Goal: Information Seeking & Learning: Learn about a topic

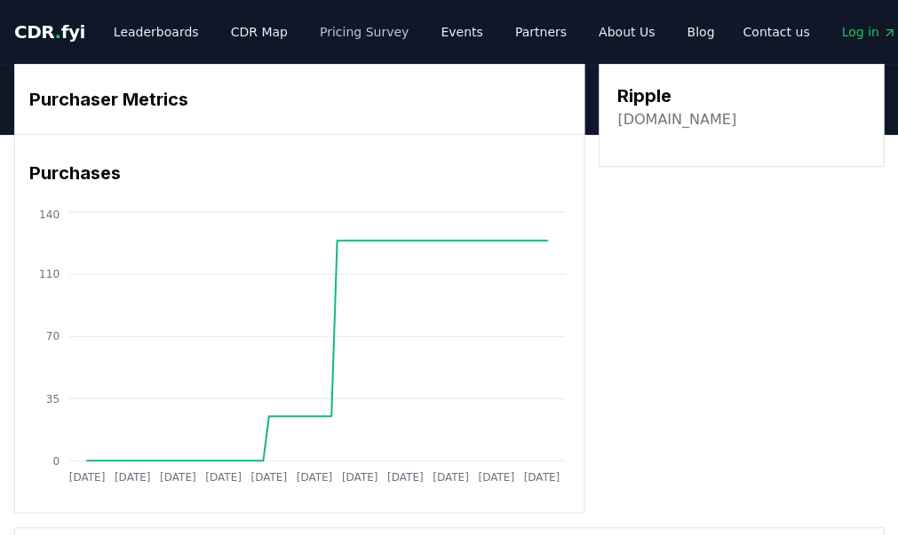
click at [332, 32] on link "Pricing Survey" at bounding box center [363, 32] width 117 height 32
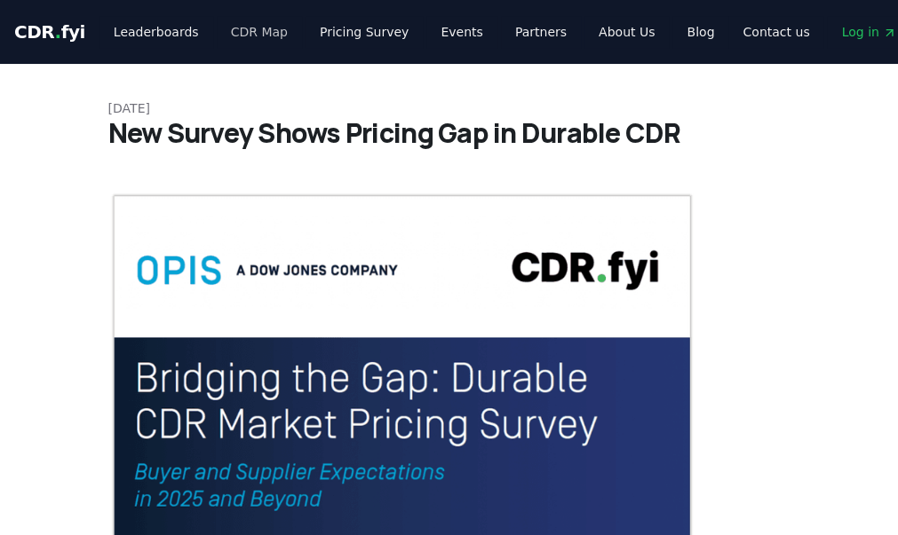
click at [242, 43] on link "CDR Map" at bounding box center [259, 32] width 85 height 32
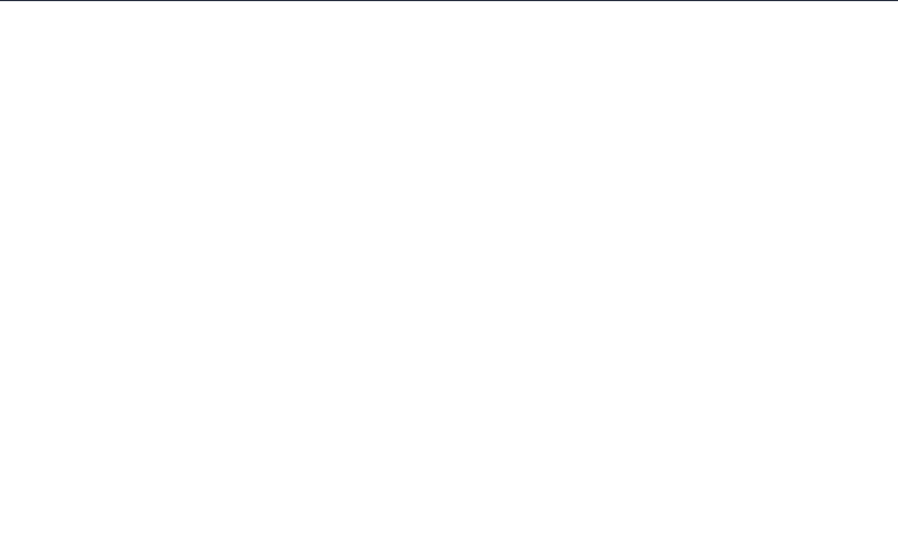
scroll to position [287, 0]
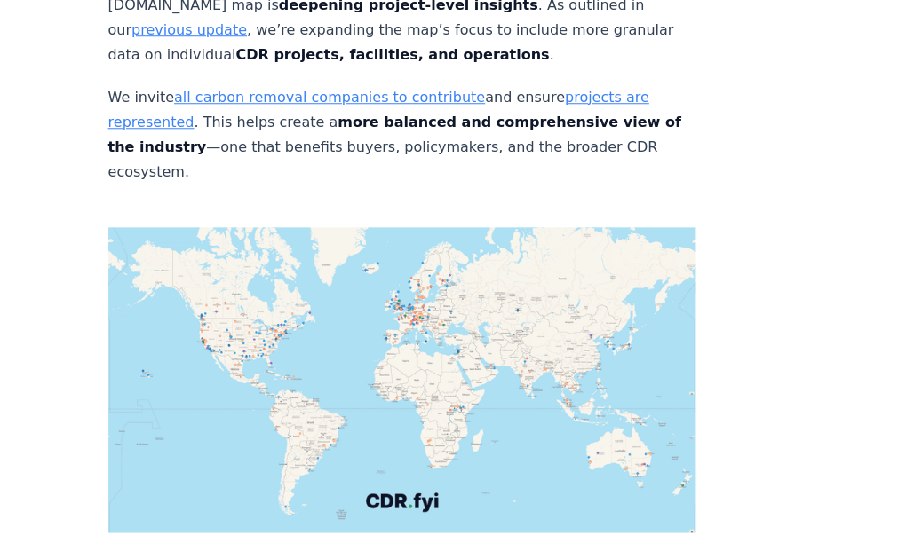
scroll to position [6295, 0]
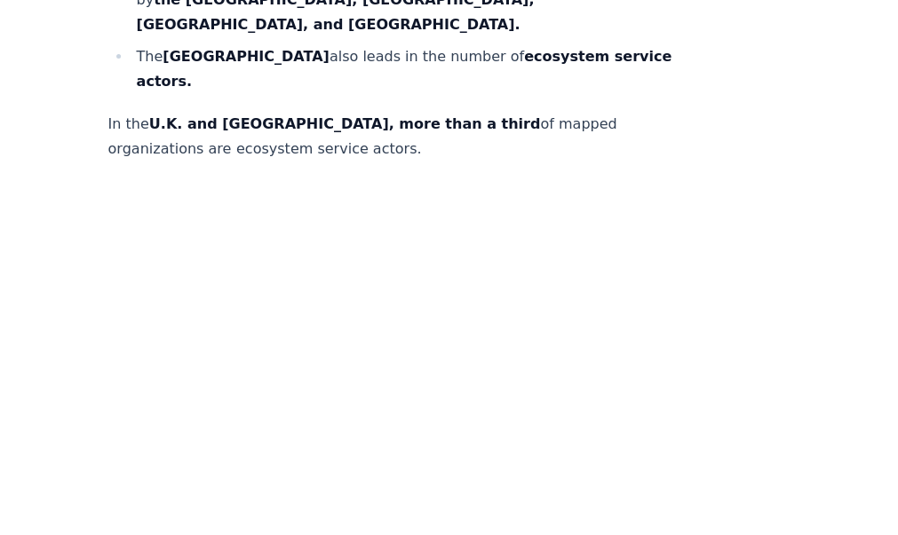
scroll to position [1470, 0]
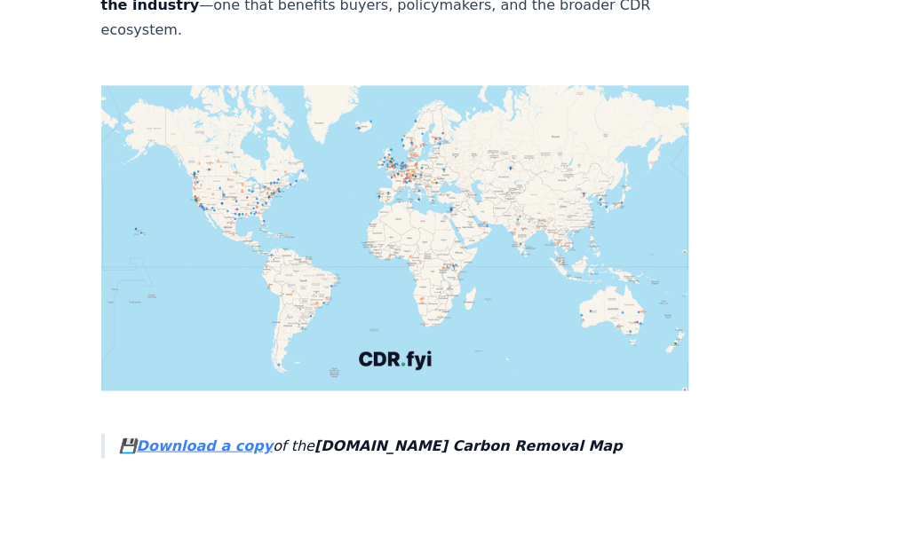
scroll to position [6461, 7]
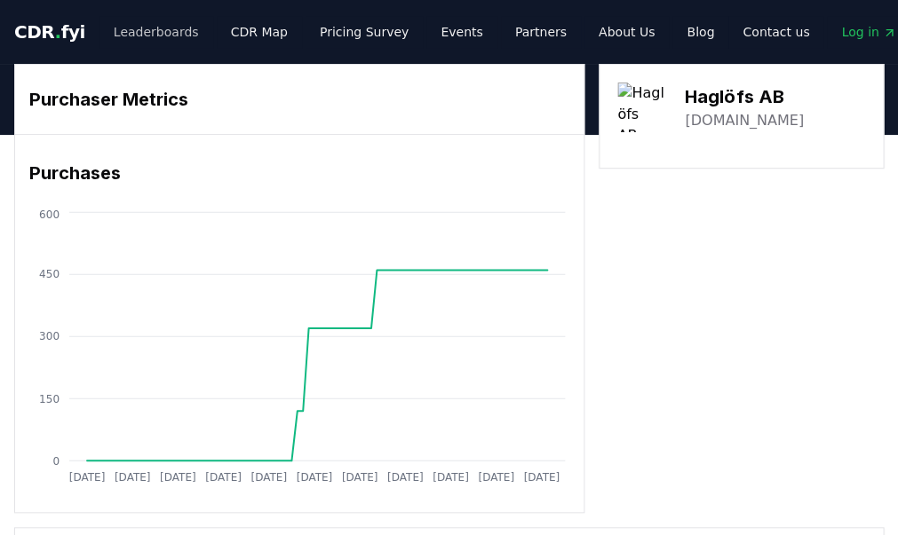
click at [151, 28] on link "Leaderboards" at bounding box center [156, 32] width 114 height 32
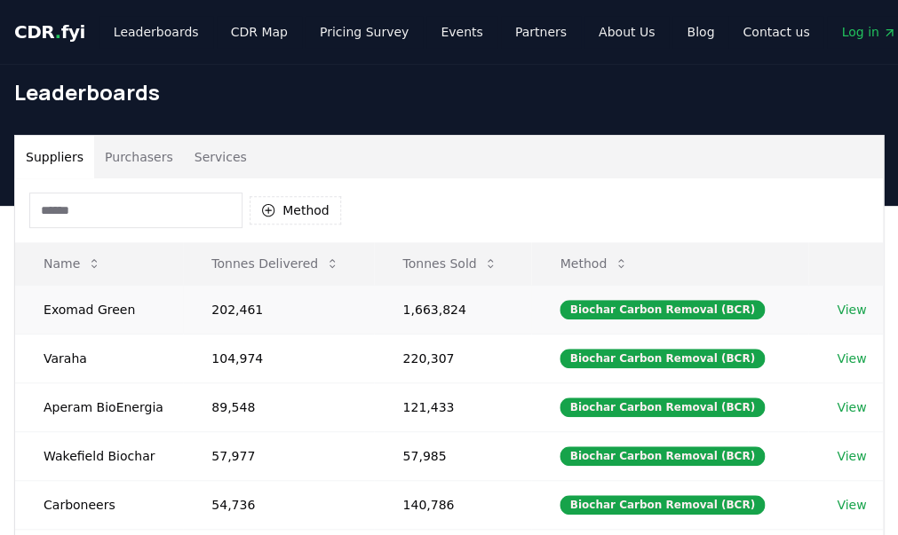
click at [854, 312] on link "View" at bounding box center [850, 310] width 29 height 18
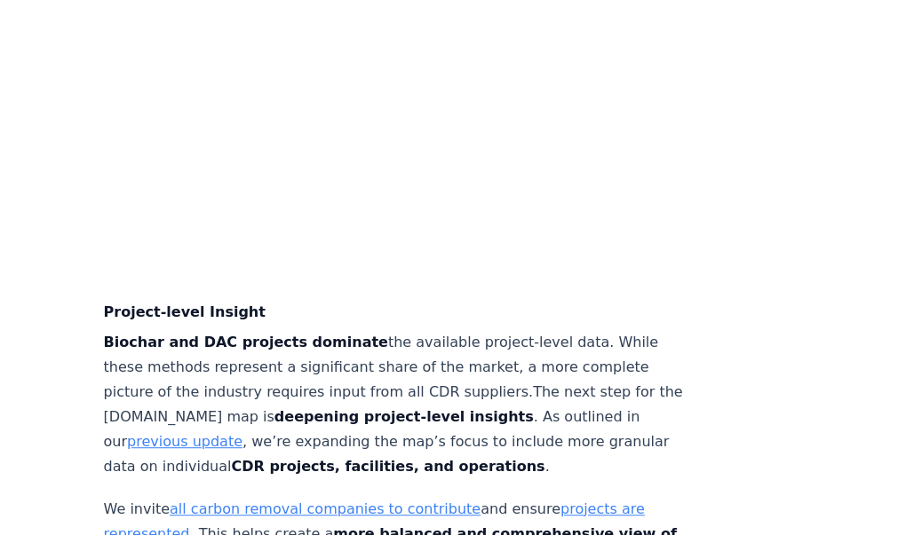
scroll to position [5900, 4]
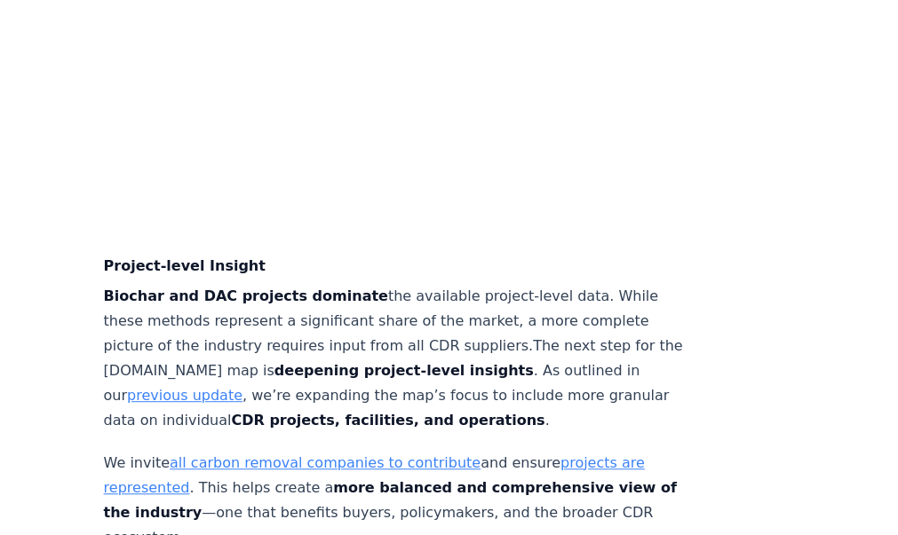
click at [551, 479] on link "projects are represented" at bounding box center [374, 476] width 541 height 42
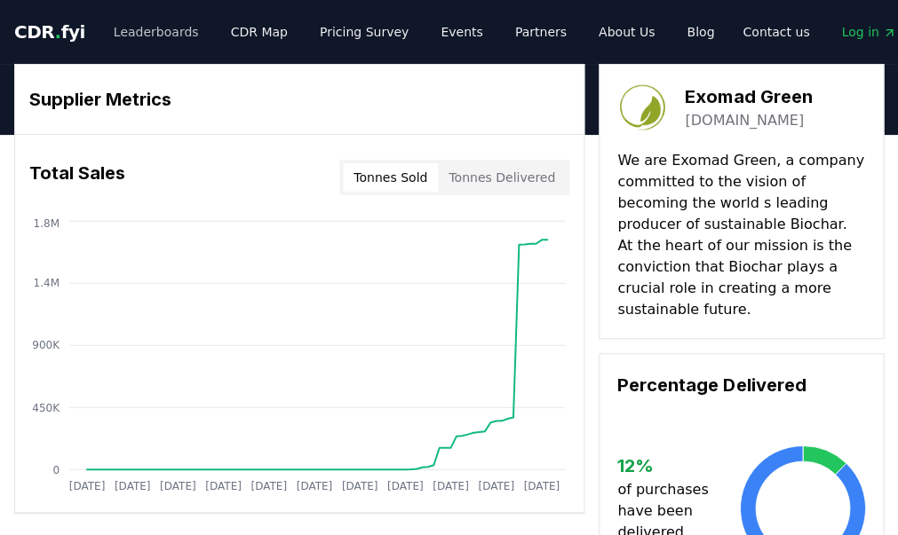
click at [157, 44] on link "Leaderboards" at bounding box center [156, 32] width 114 height 32
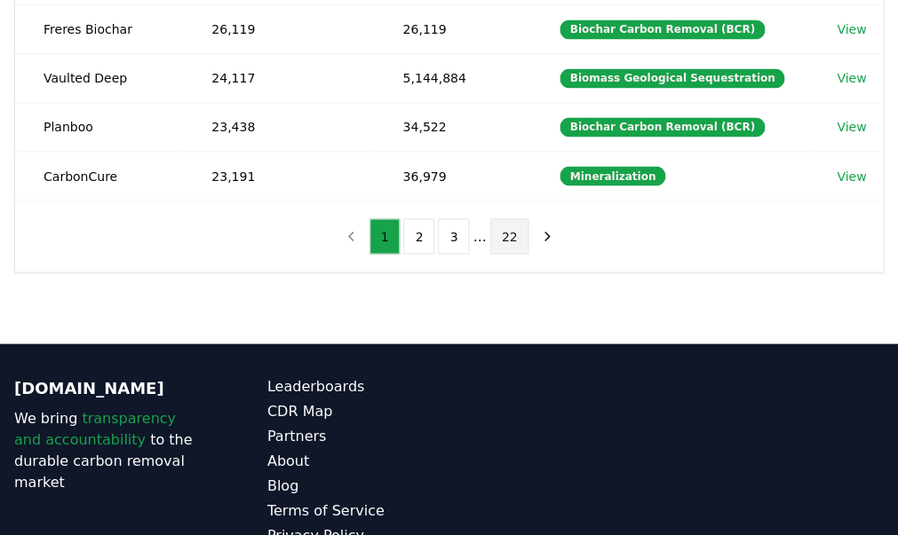
scroll to position [584, 0]
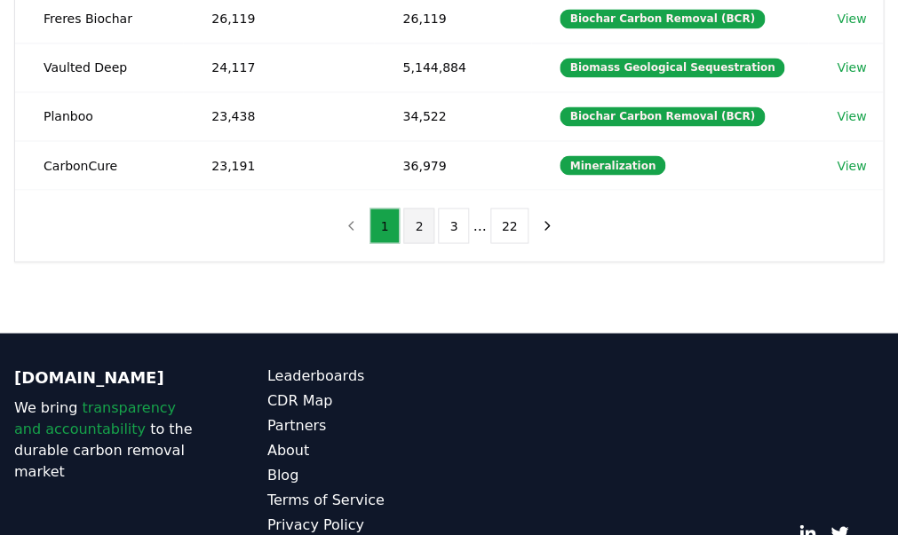
click at [416, 218] on button "2" at bounding box center [418, 226] width 31 height 36
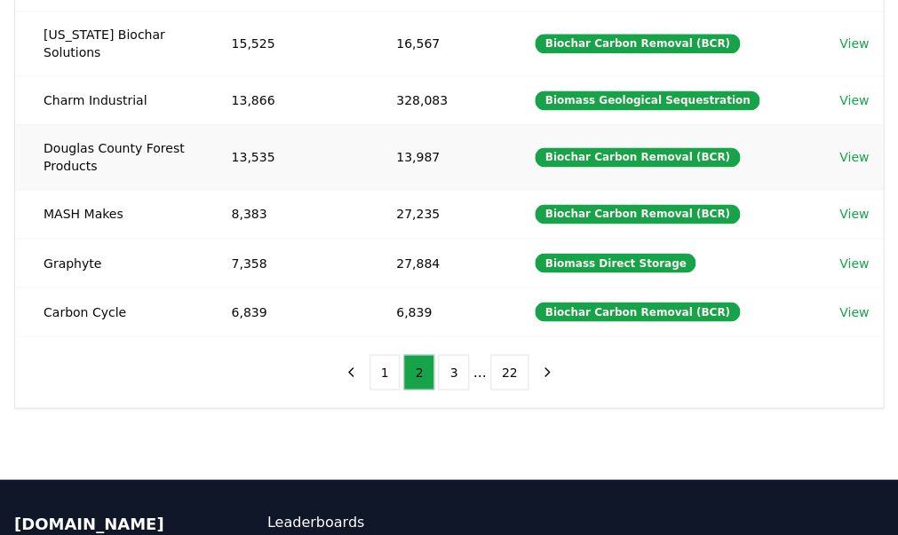
scroll to position [522, 0]
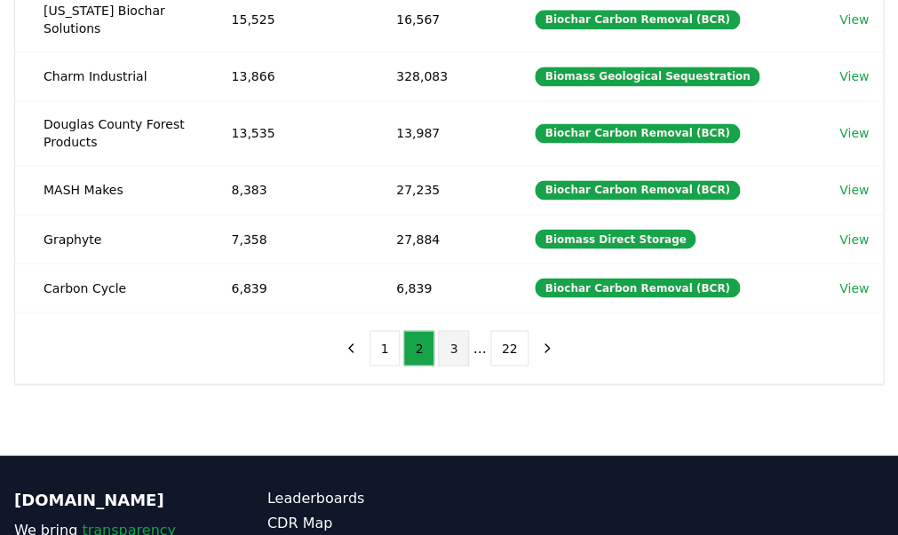
click at [456, 330] on button "3" at bounding box center [453, 348] width 31 height 36
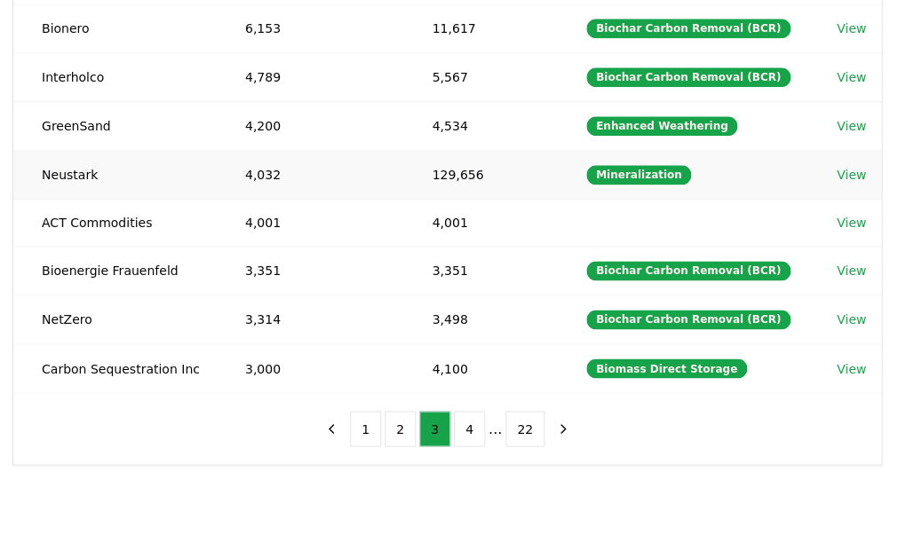
scroll to position [423, 2]
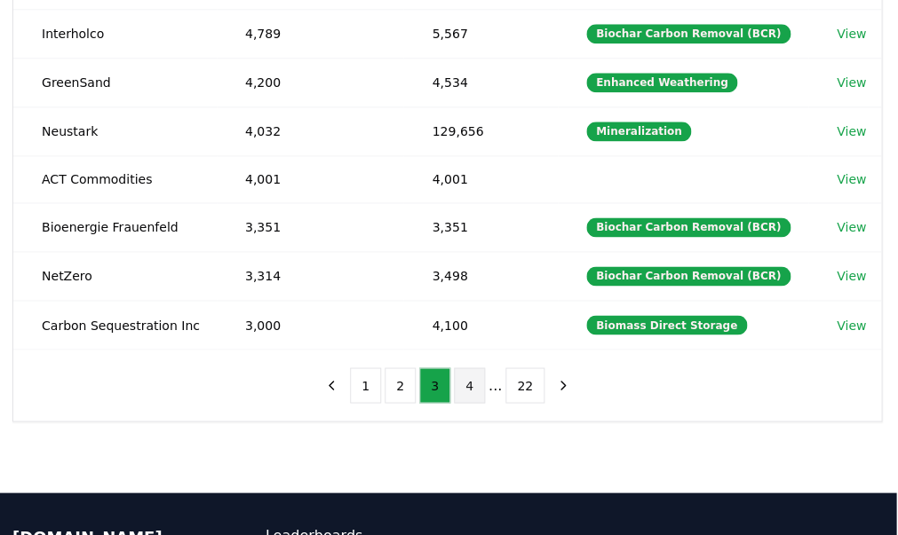
click at [475, 388] on button "4" at bounding box center [469, 386] width 31 height 36
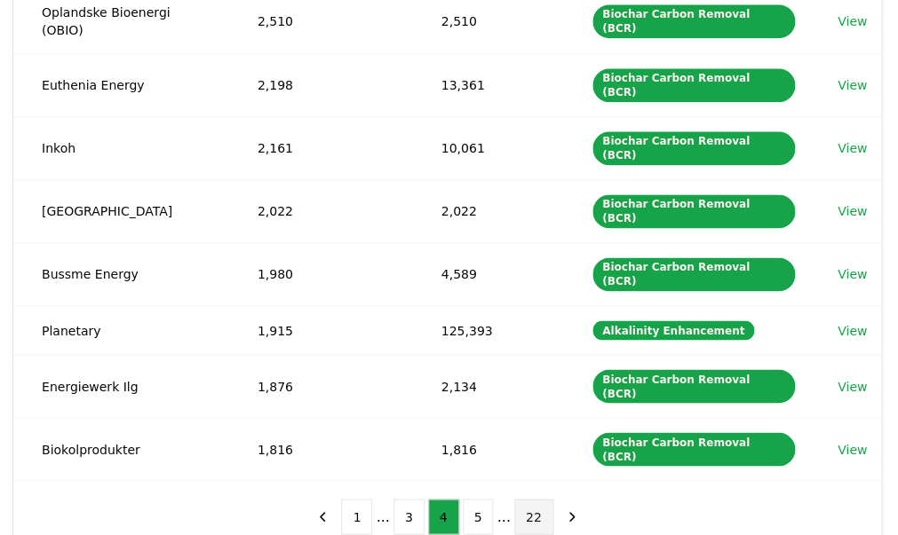
click at [533, 499] on button "22" at bounding box center [533, 517] width 39 height 36
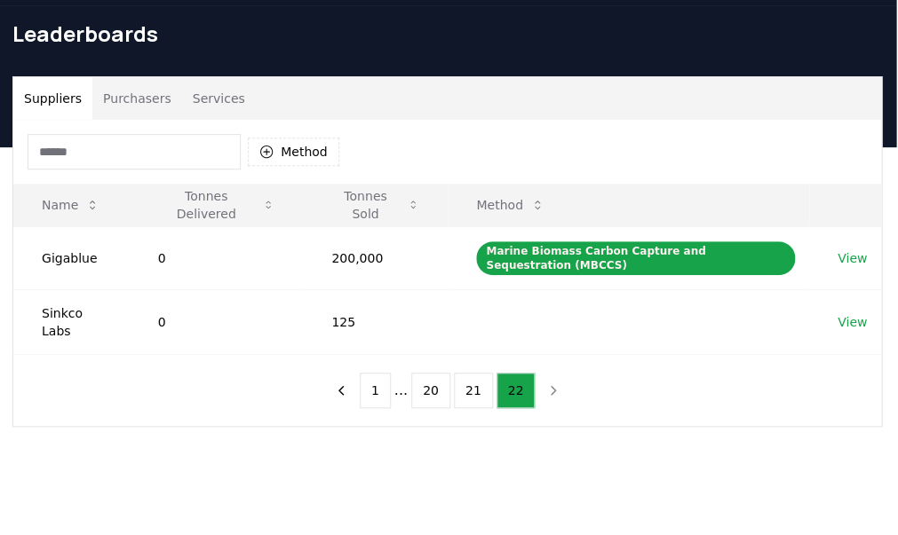
scroll to position [54, 3]
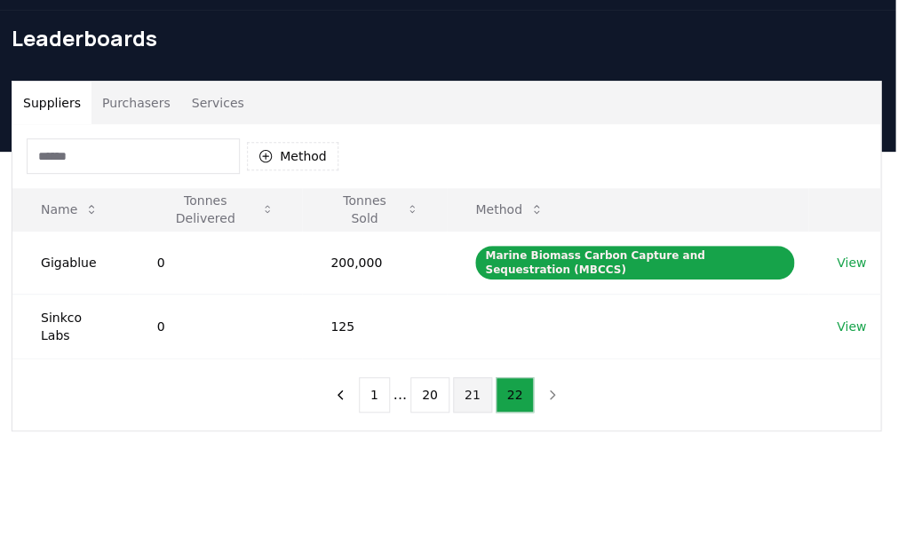
click at [466, 386] on button "21" at bounding box center [472, 395] width 39 height 36
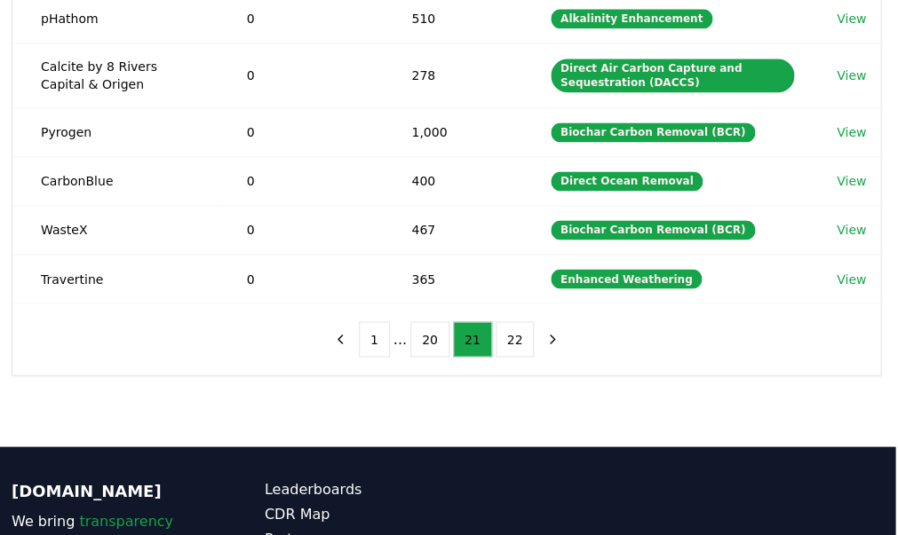
scroll to position [523, 3]
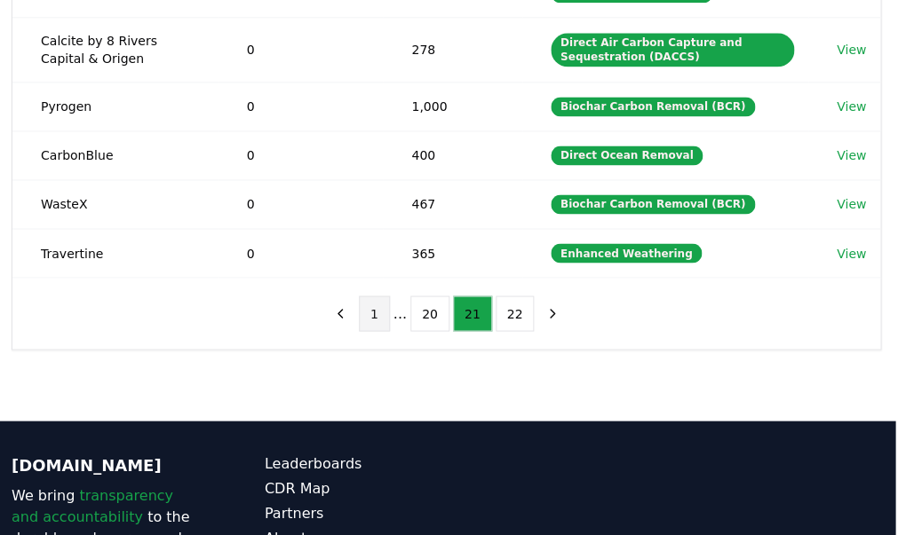
click at [376, 297] on button "1" at bounding box center [374, 314] width 31 height 36
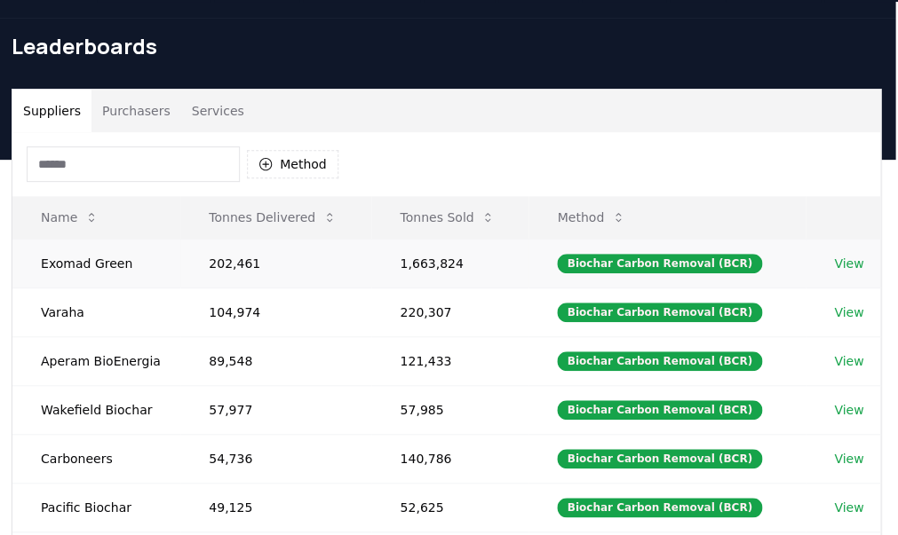
scroll to position [29, 3]
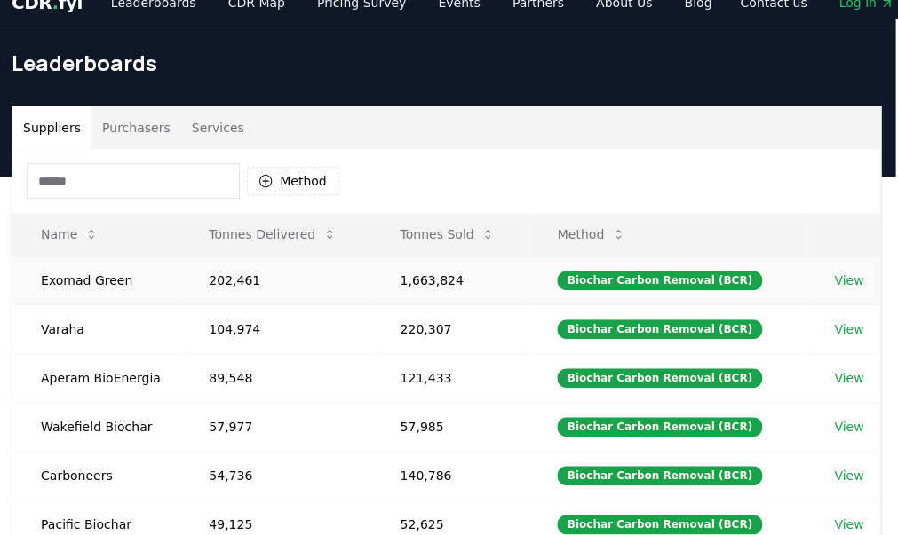
click at [843, 276] on link "View" at bounding box center [848, 281] width 29 height 18
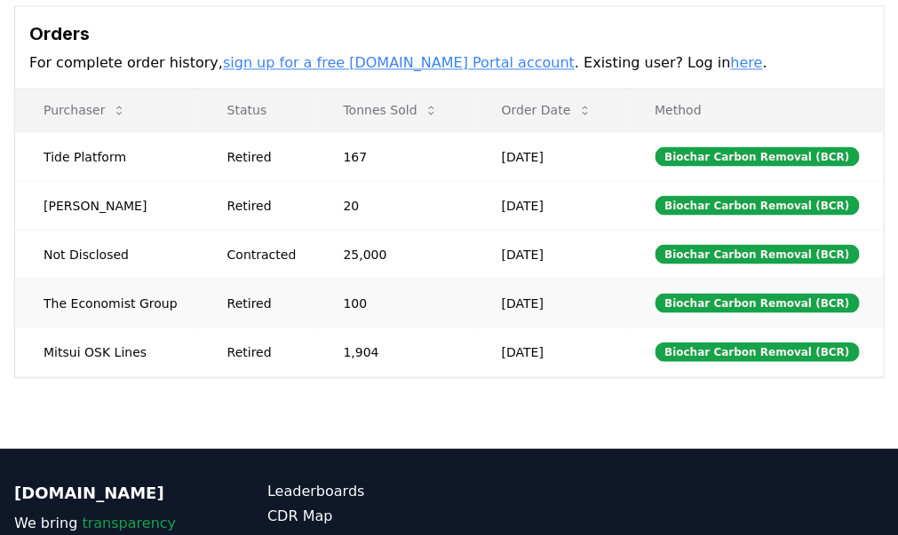
scroll to position [615, 0]
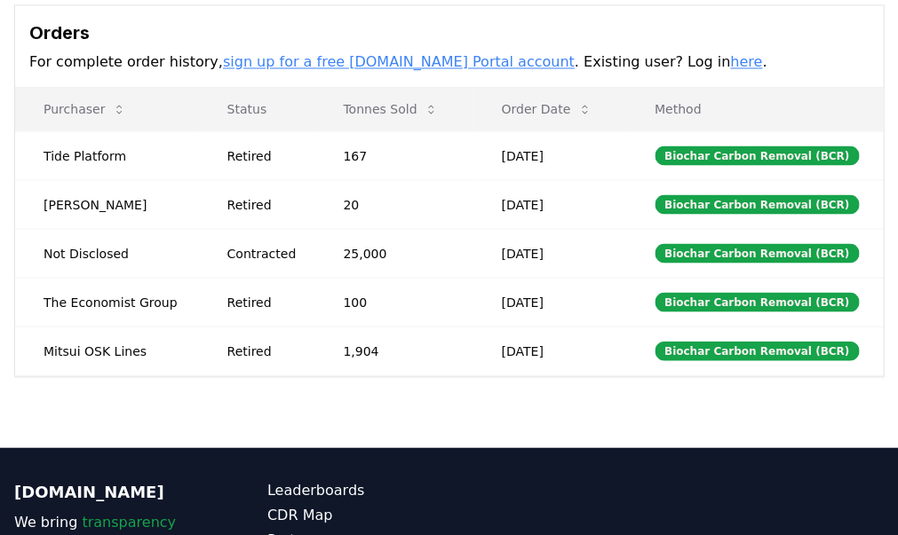
click at [730, 53] on link "here" at bounding box center [746, 61] width 32 height 17
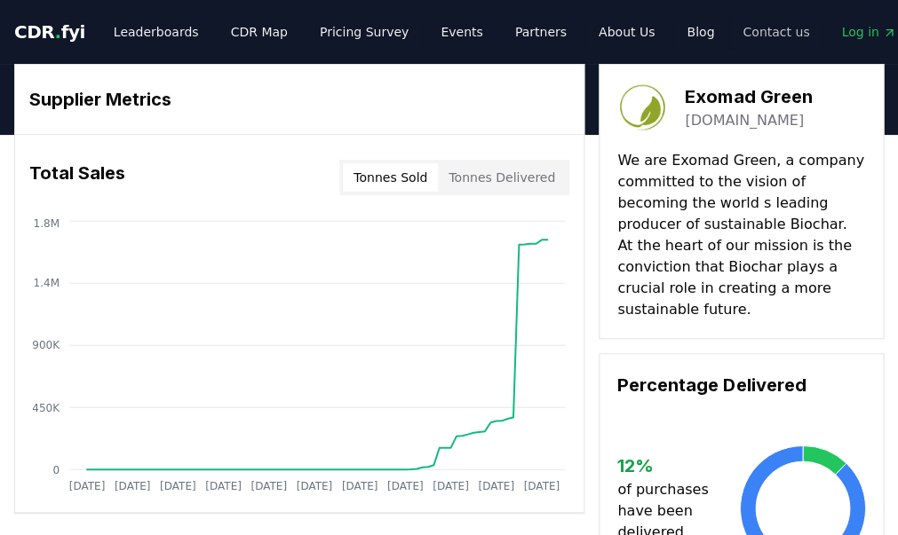
scroll to position [0, 0]
click at [841, 32] on span "Log in" at bounding box center [868, 32] width 55 height 18
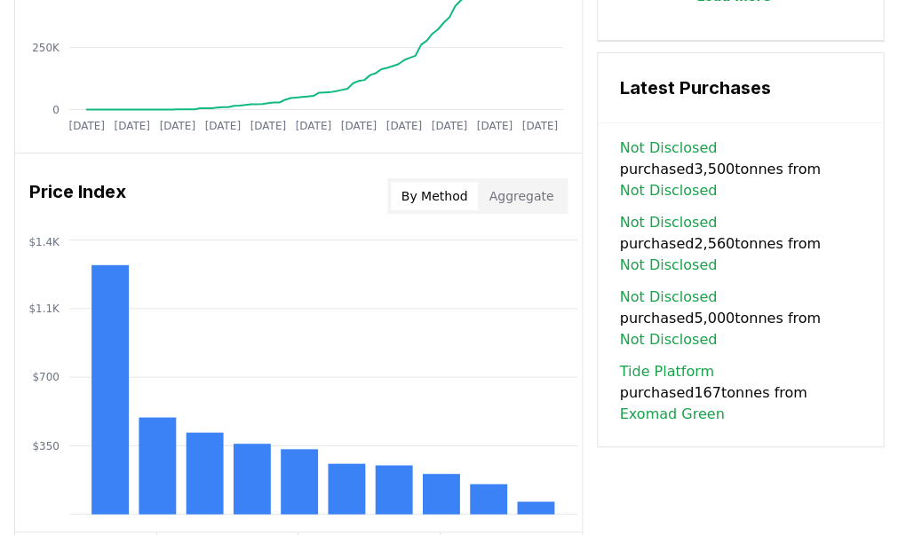
scroll to position [1349, 0]
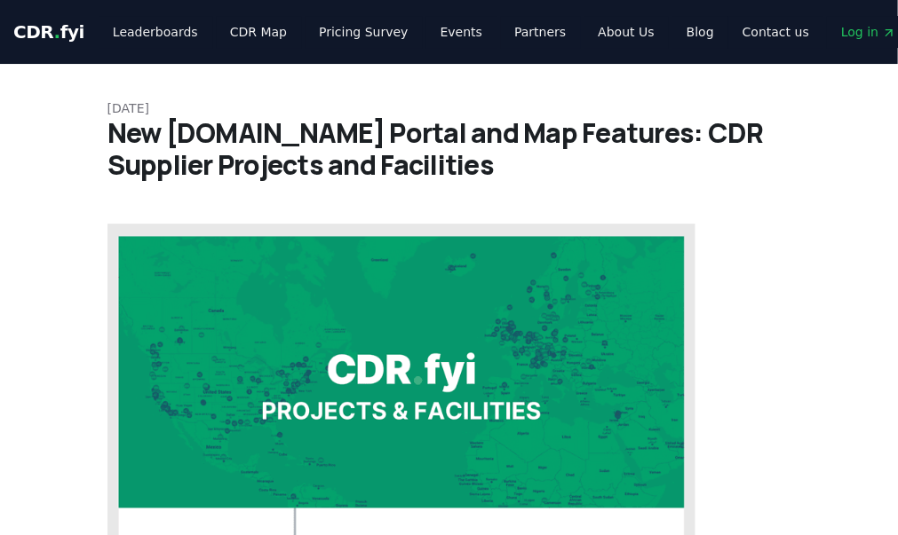
scroll to position [0, 1]
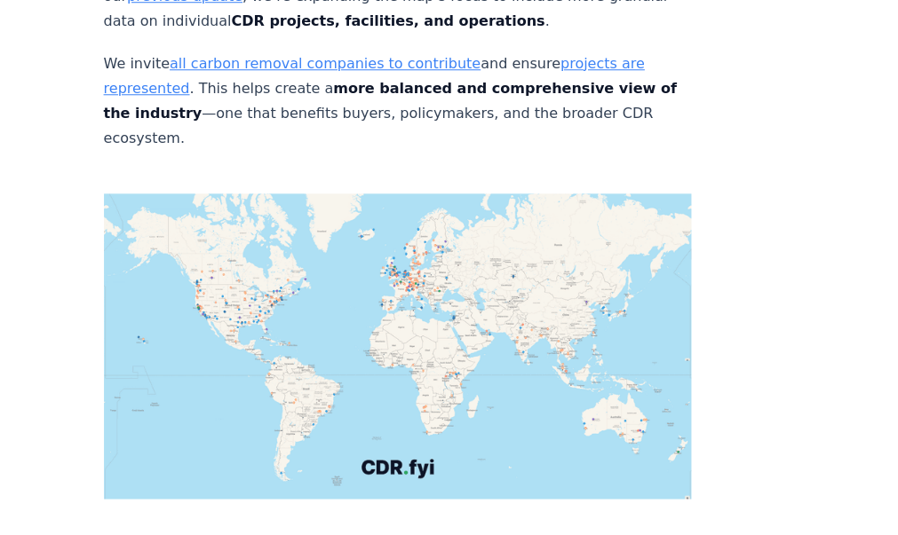
scroll to position [6297, 4]
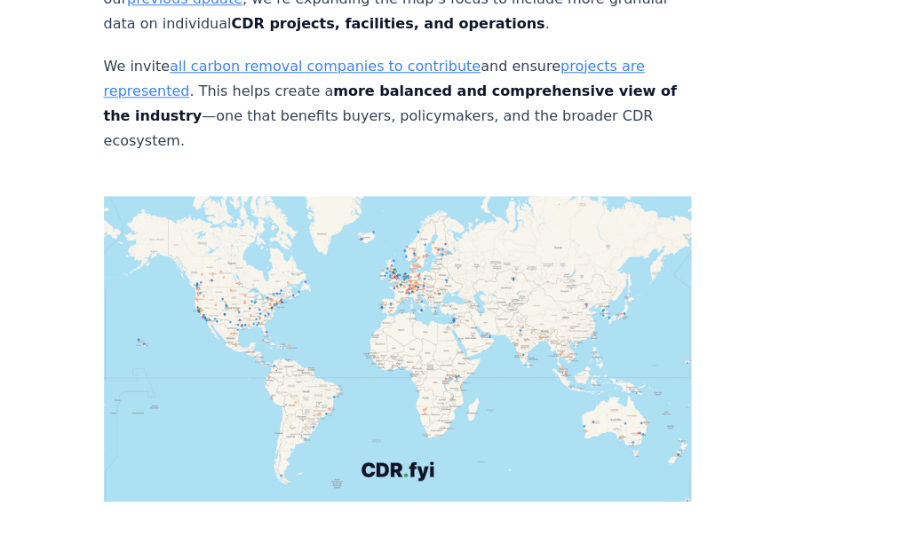
click at [407, 250] on img at bounding box center [398, 348] width 588 height 305
click at [533, 85] on link "projects are represented" at bounding box center [374, 79] width 541 height 42
